Goal: Check status: Check status

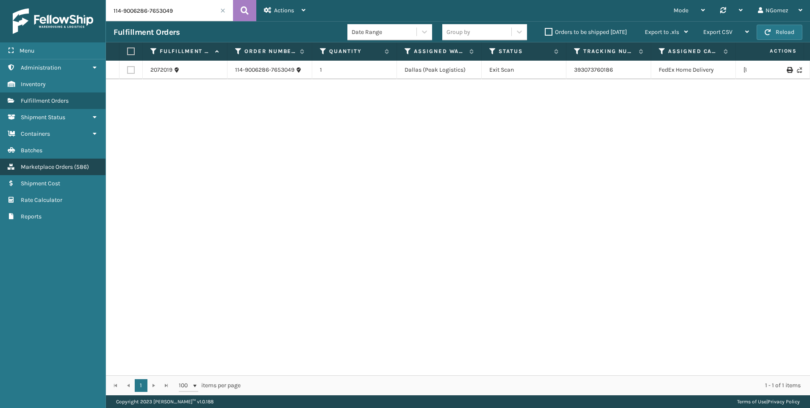
click at [69, 161] on link "Marketplace Orders ( 586 )" at bounding box center [53, 166] width 106 height 17
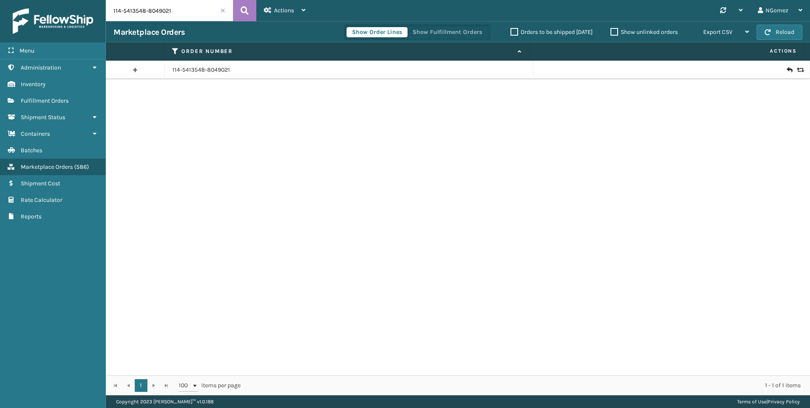
click at [147, 6] on input "114-5413548-8049021" at bounding box center [169, 10] width 127 height 21
click at [146, 7] on input "114-5413548-8049021" at bounding box center [169, 10] width 127 height 21
paste input "113-9418615-6636247"
type input "113-9418615-6636247"
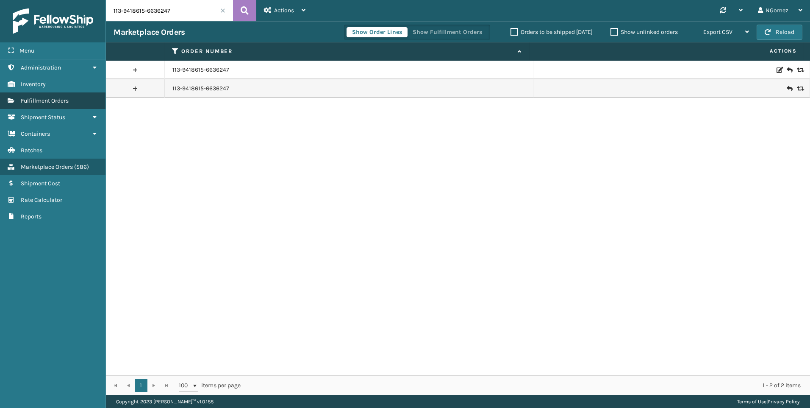
click at [56, 100] on span "Fulfillment Orders" at bounding box center [45, 100] width 48 height 7
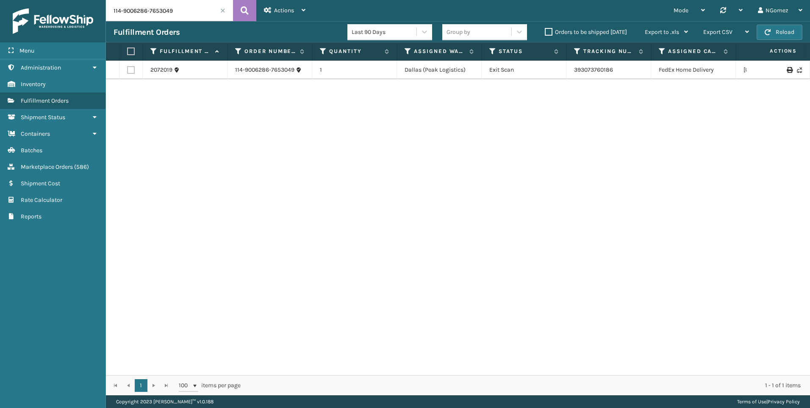
click at [197, 3] on input "114-9006286-7653049" at bounding box center [169, 10] width 127 height 21
paste input "3-9418615-6636247"
type input "113-9418615-6636247"
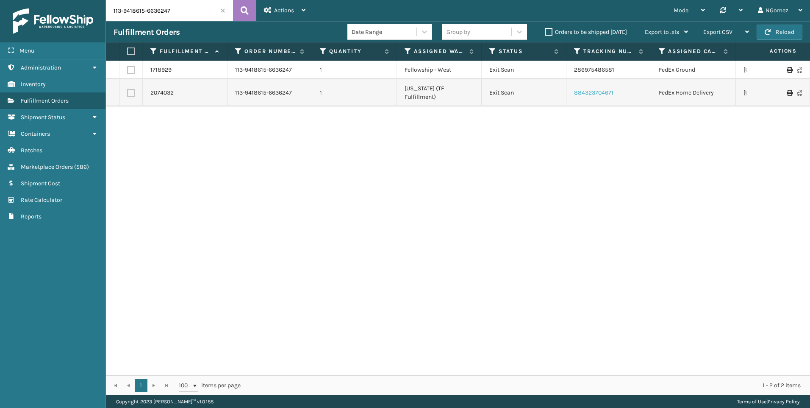
click at [593, 90] on link "884323704671" at bounding box center [593, 92] width 39 height 7
